Goal: Task Accomplishment & Management: Complete application form

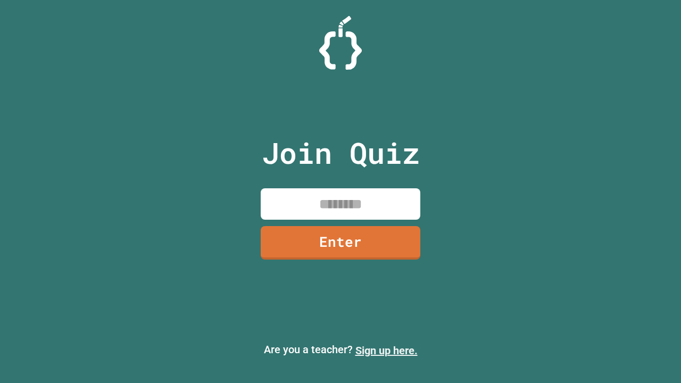
click at [386, 350] on link "Sign up here." at bounding box center [386, 350] width 62 height 13
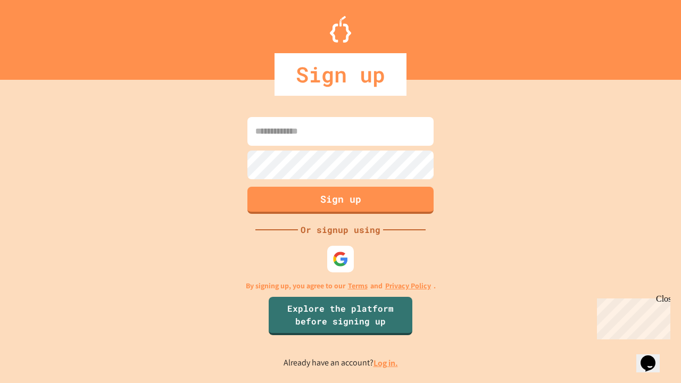
click at [386, 363] on link "Log in." at bounding box center [385, 362] width 24 height 11
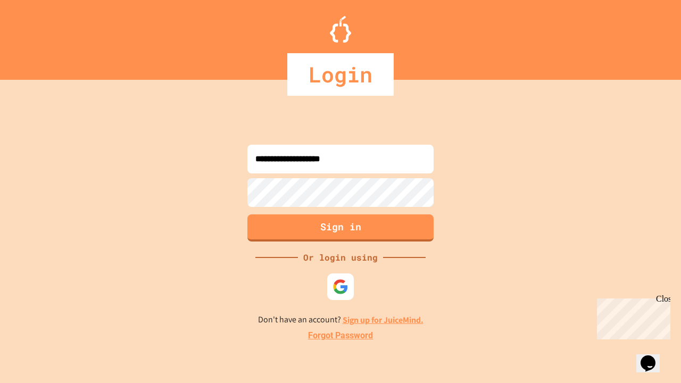
type input "**********"
